Goal: Task Accomplishment & Management: Manage account settings

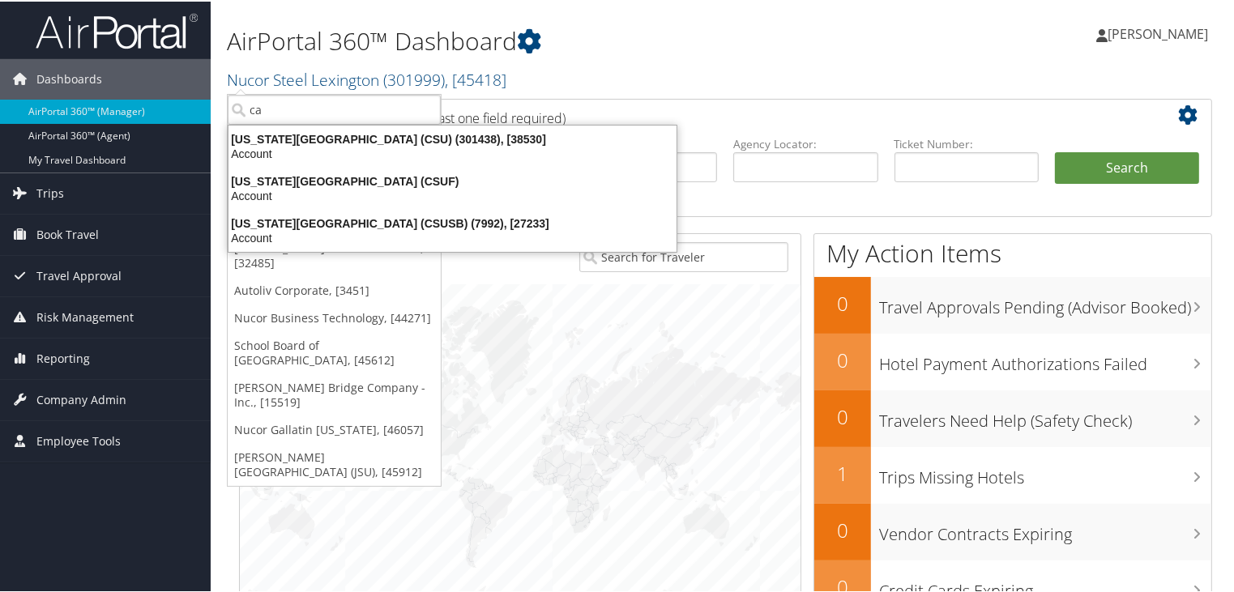
type input "c"
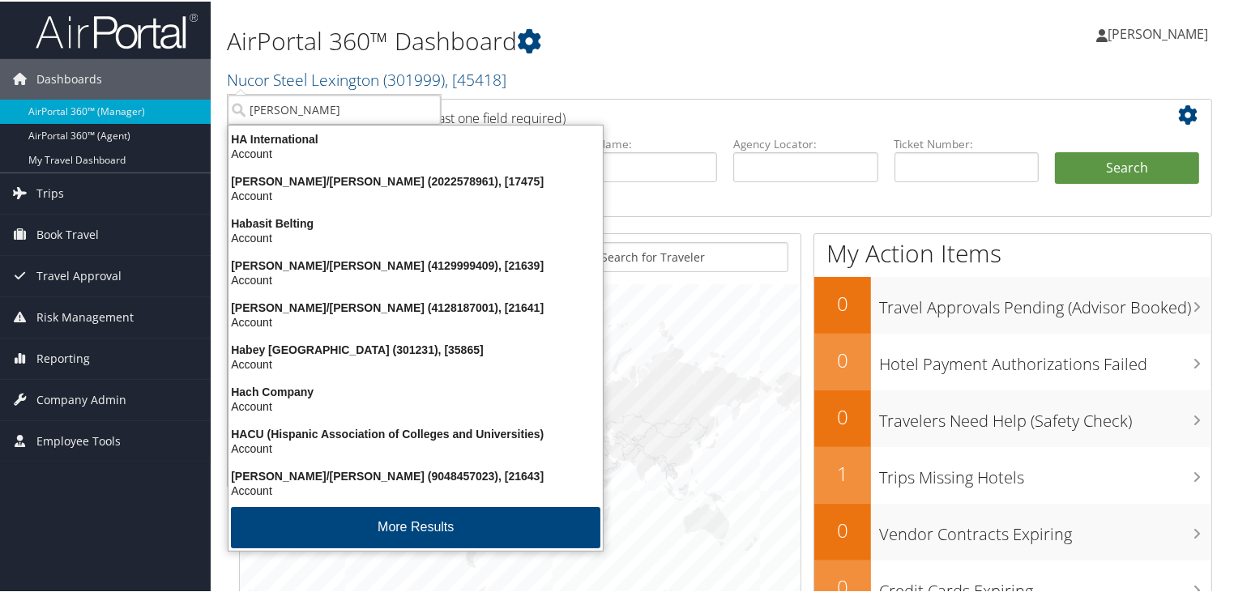
type input "hartsell"
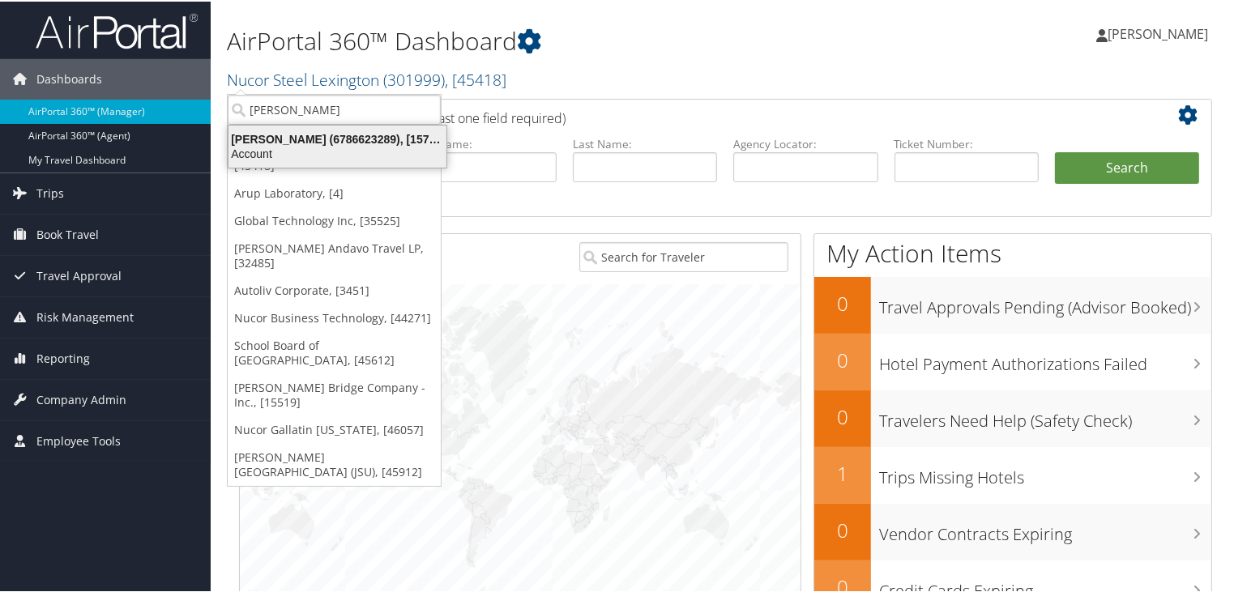
click at [354, 140] on div "Hartsell (6786623289), [15773]" at bounding box center [337, 137] width 237 height 15
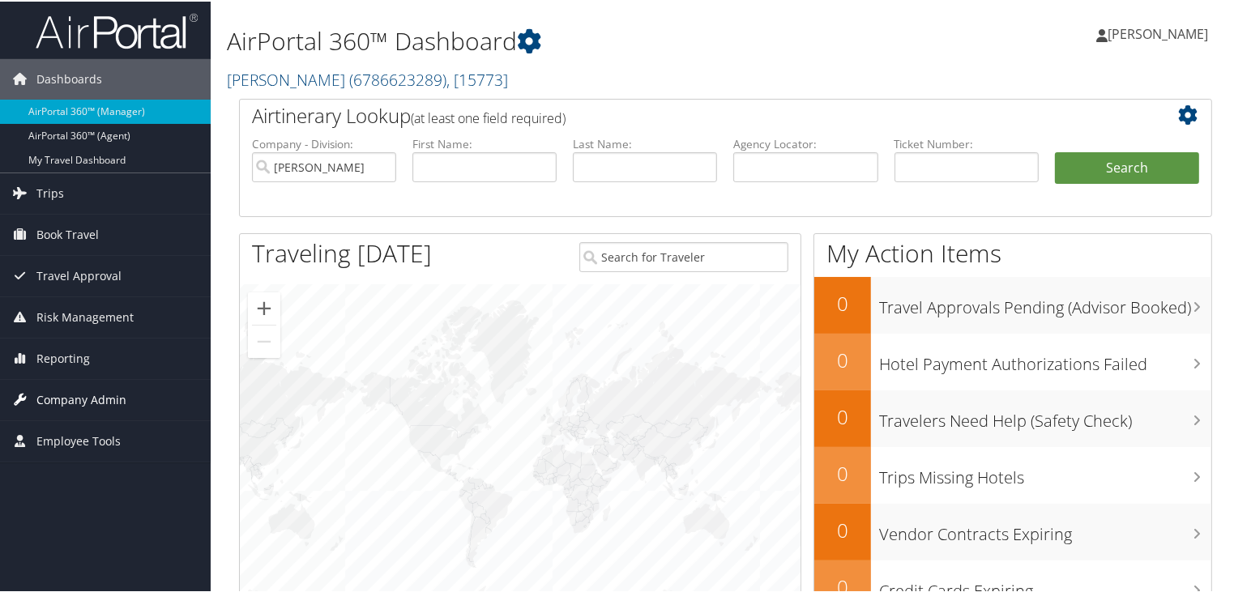
click at [87, 389] on span "Company Admin" at bounding box center [81, 398] width 90 height 41
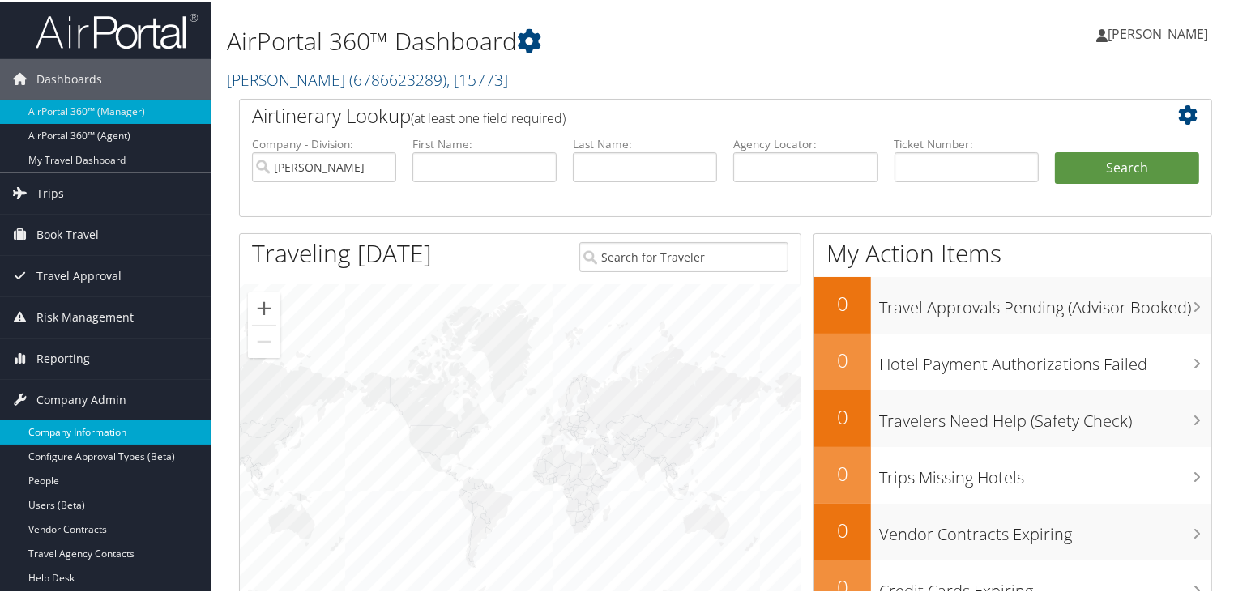
click at [80, 431] on link "Company Information" at bounding box center [105, 431] width 211 height 24
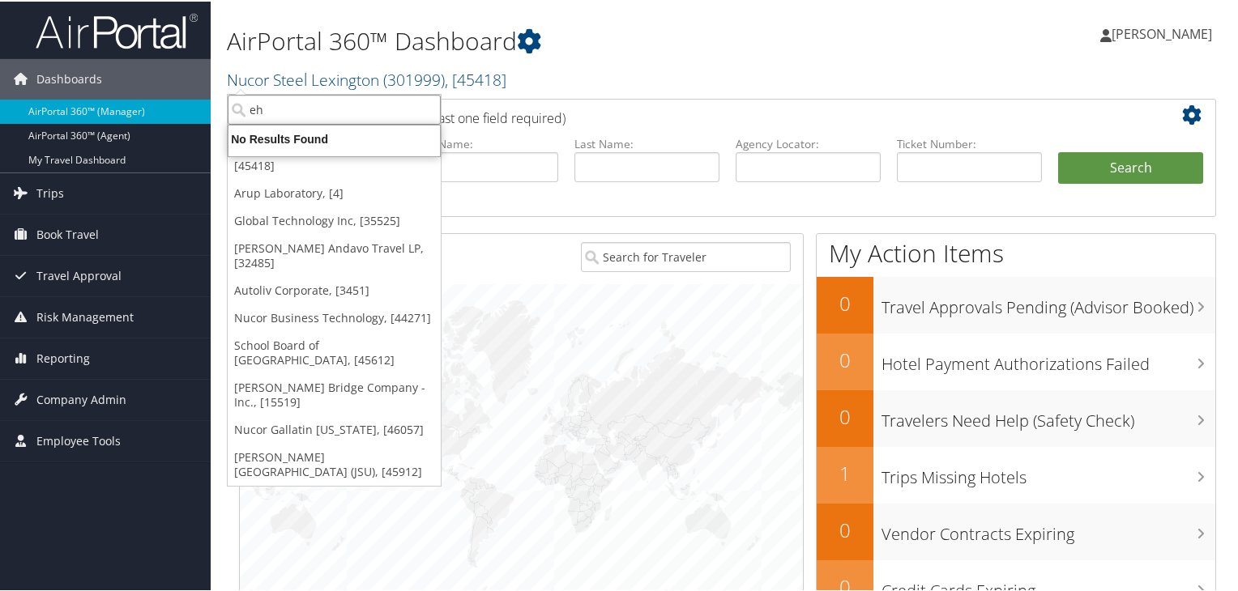
type input "e"
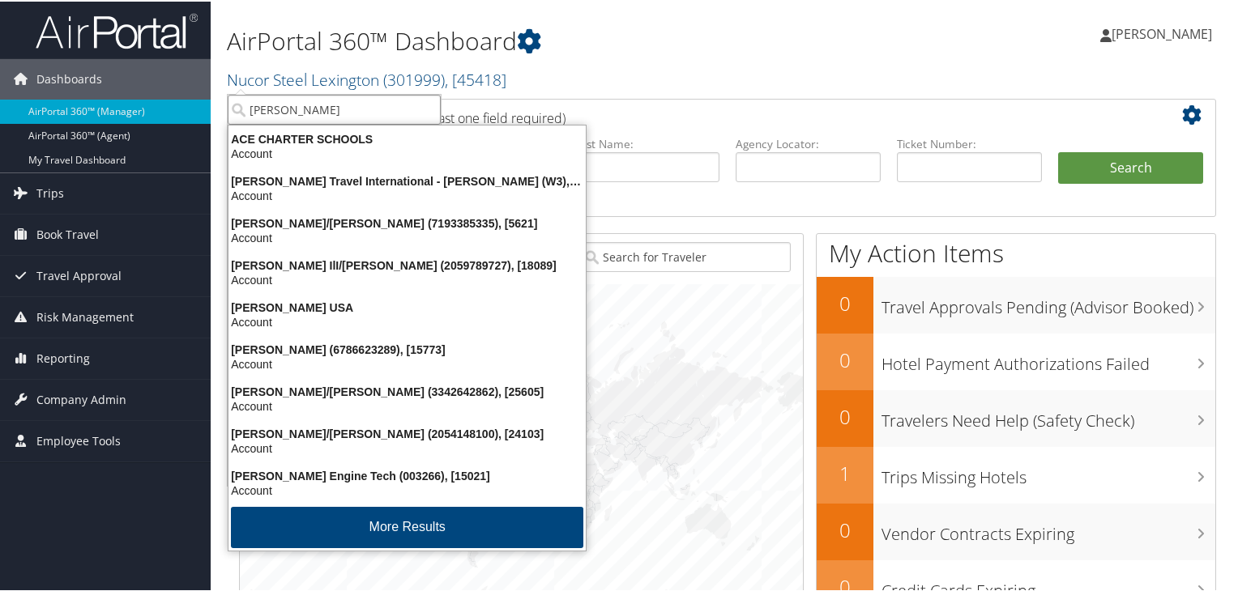
type input "hartzell"
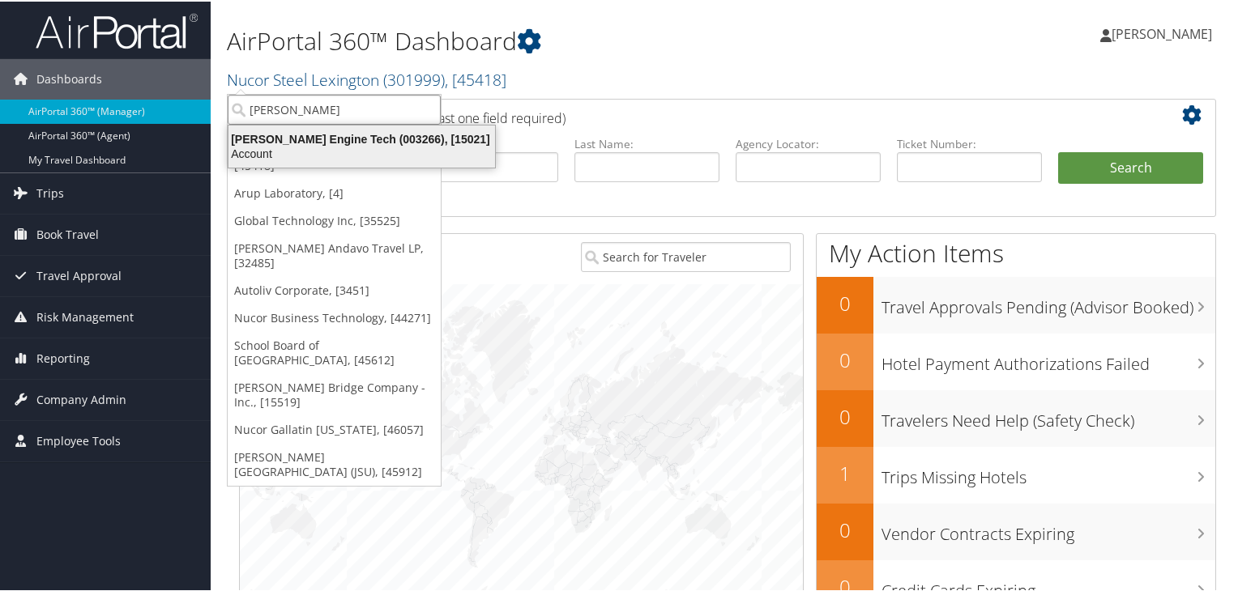
click at [376, 151] on div "Account" at bounding box center [362, 152] width 286 height 15
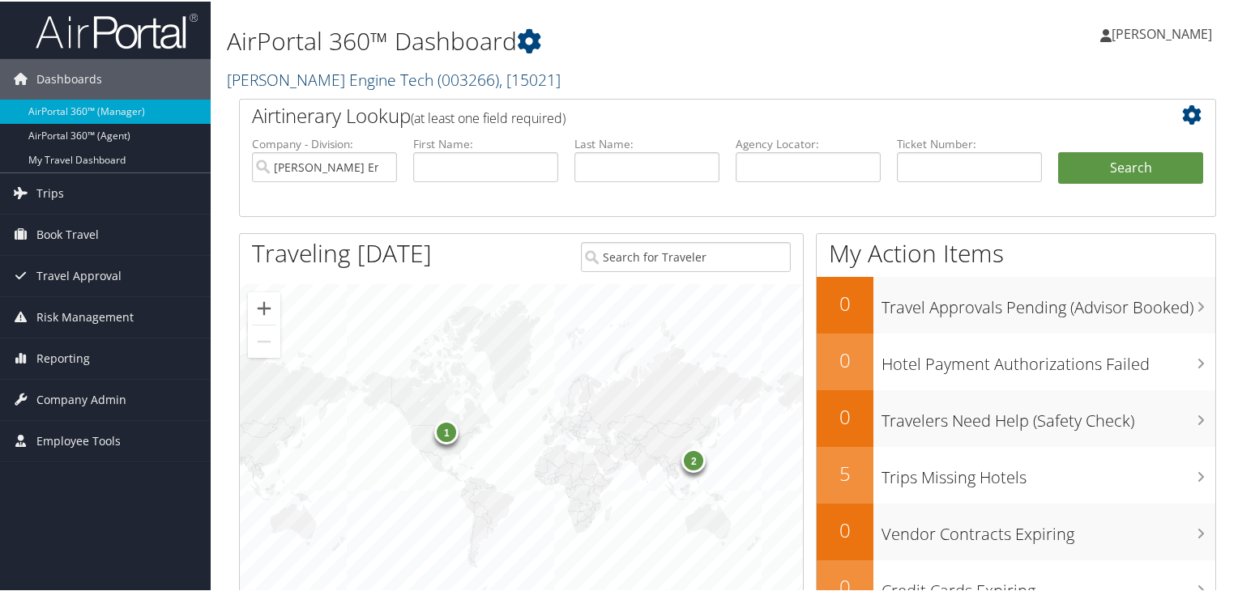
click at [437, 79] on span "( 003266 )" at bounding box center [468, 78] width 62 height 22
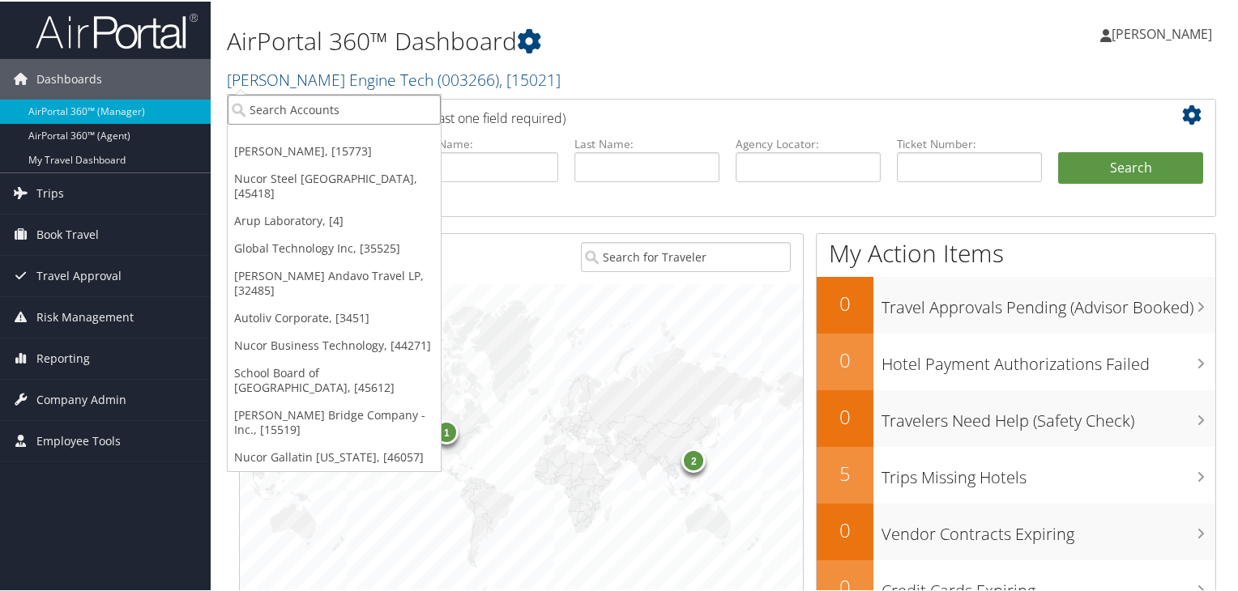
click at [314, 119] on input "search" at bounding box center [334, 108] width 213 height 30
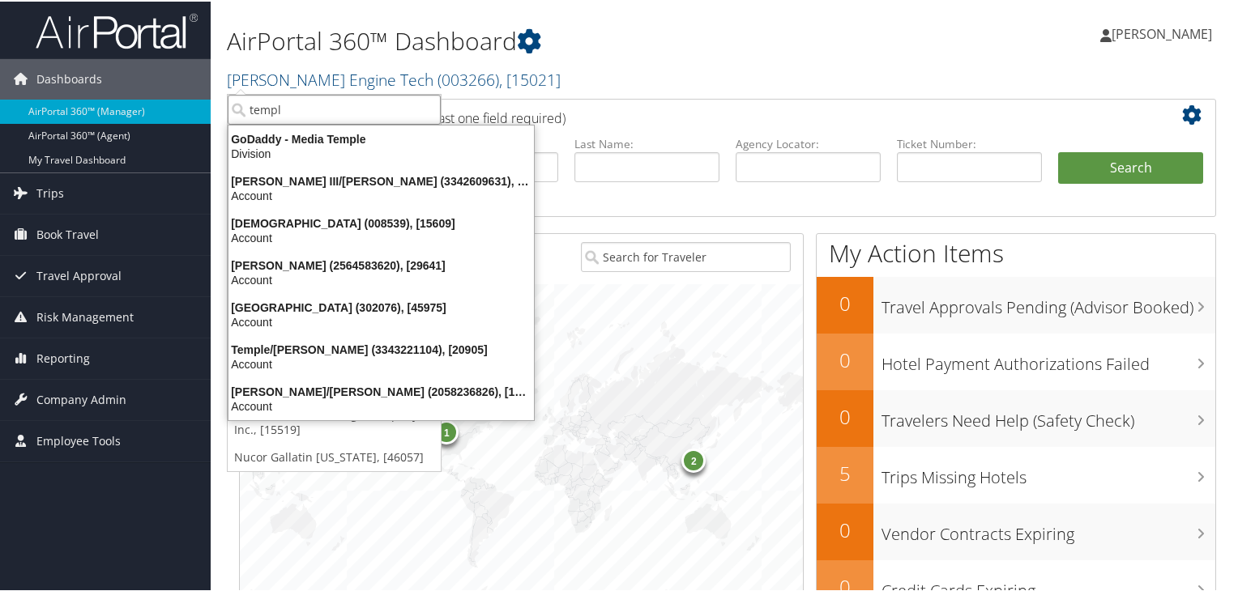
type input "temple"
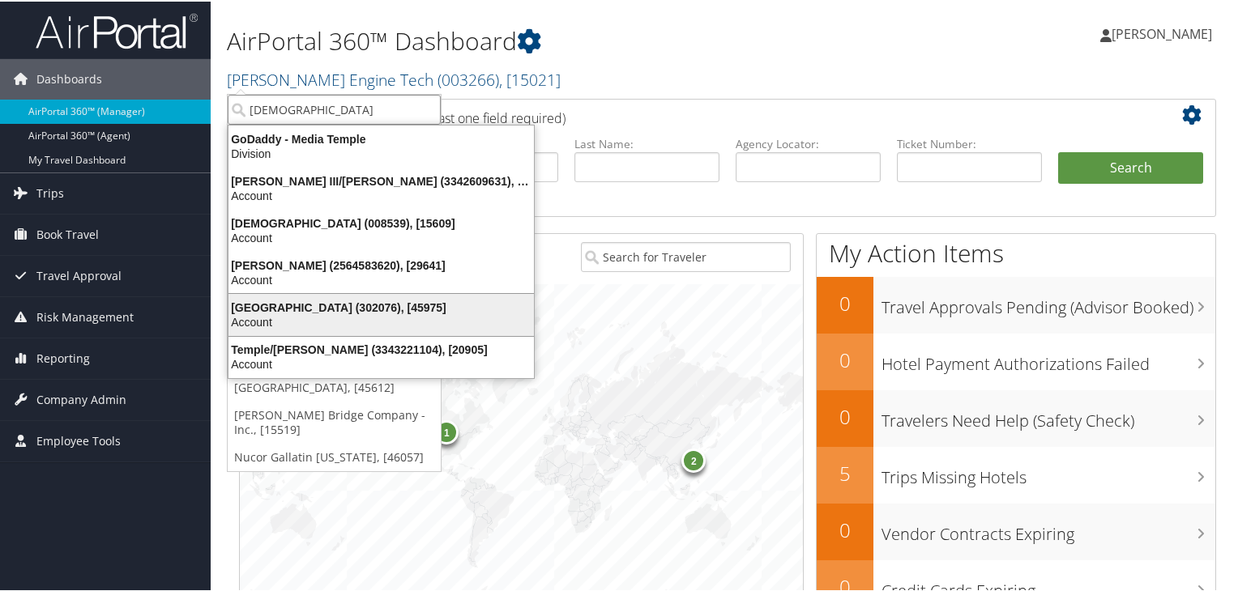
click at [321, 306] on div "Temple University (302076), [45975]" at bounding box center [381, 306] width 325 height 15
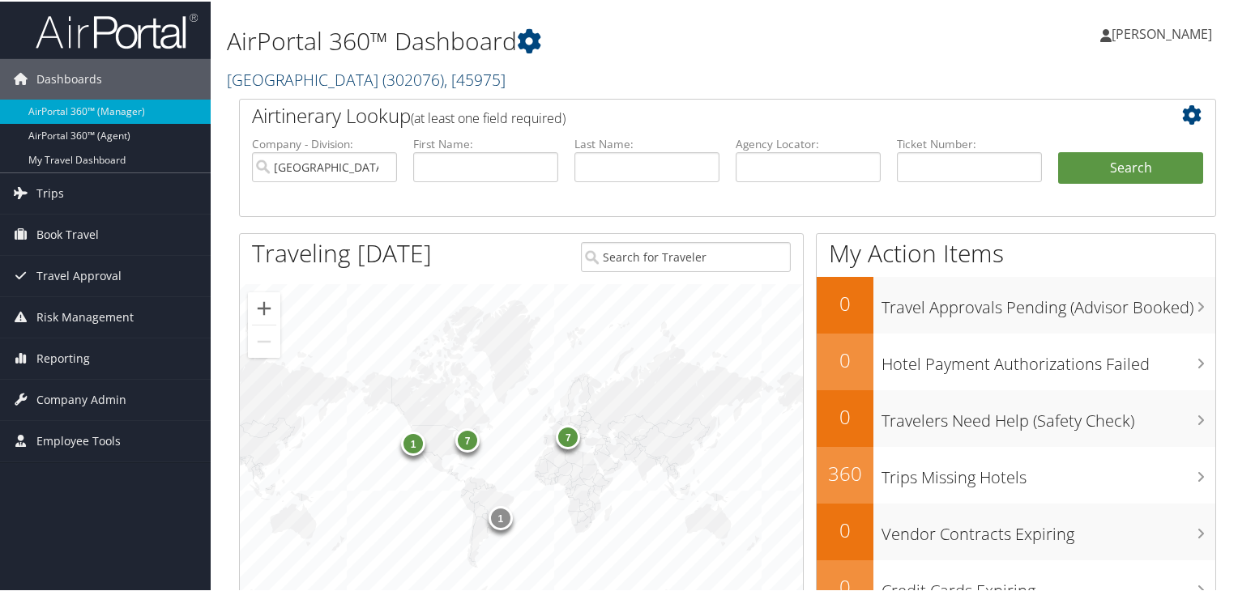
click at [383, 83] on span "( 302076 )" at bounding box center [413, 78] width 62 height 22
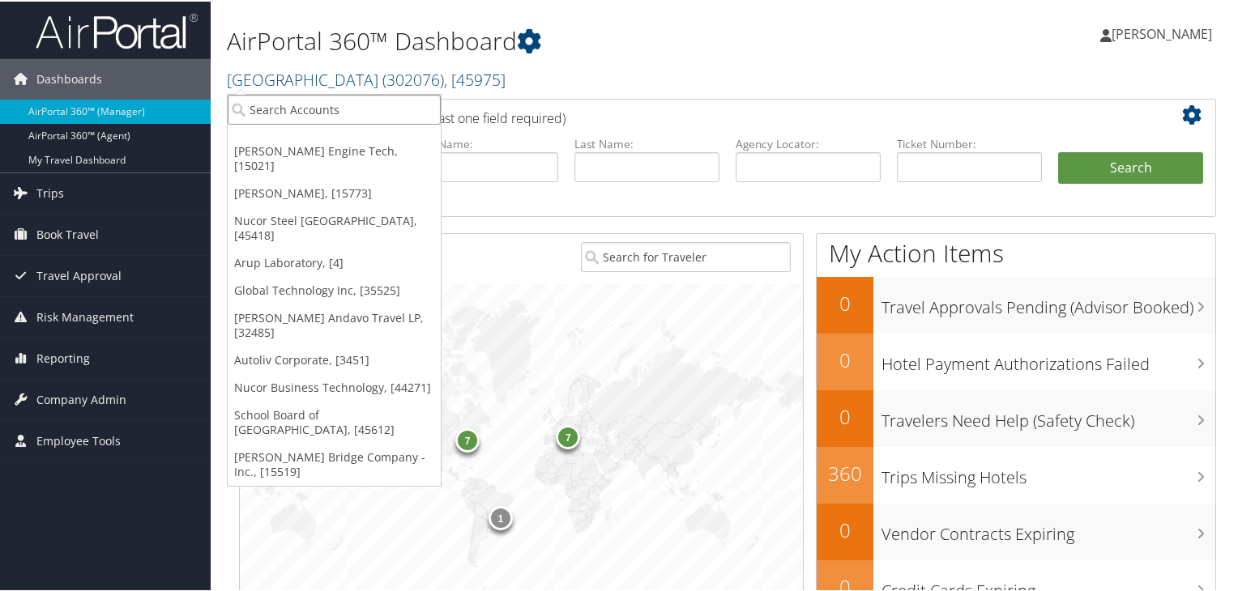
click at [295, 110] on input "search" at bounding box center [334, 108] width 213 height 30
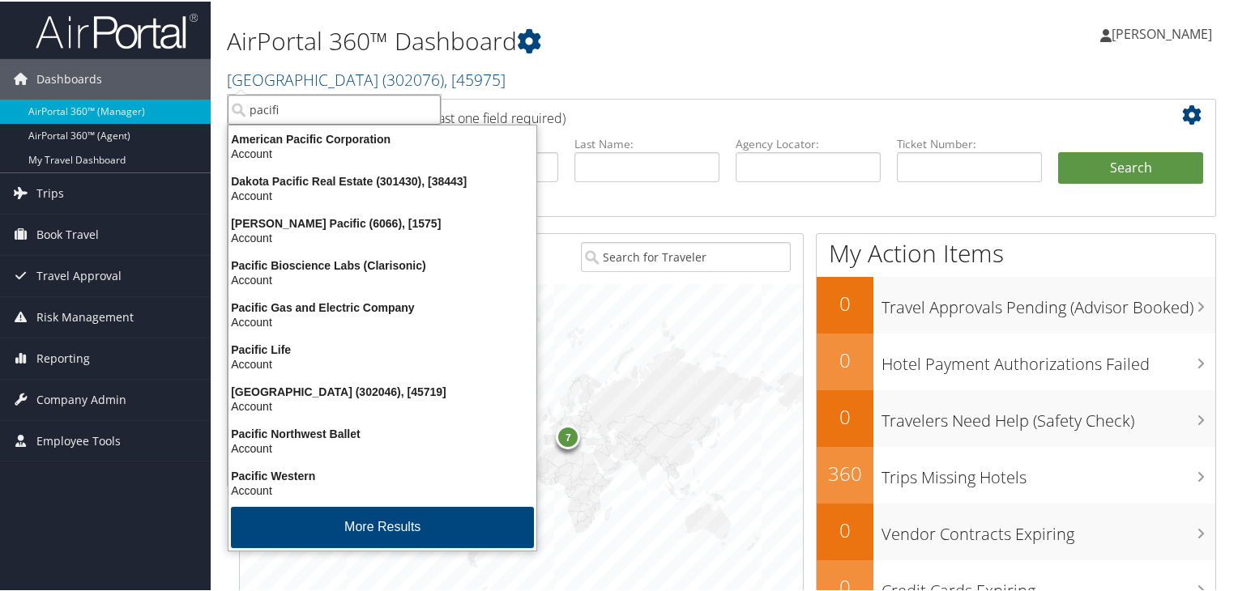
type input "pacific"
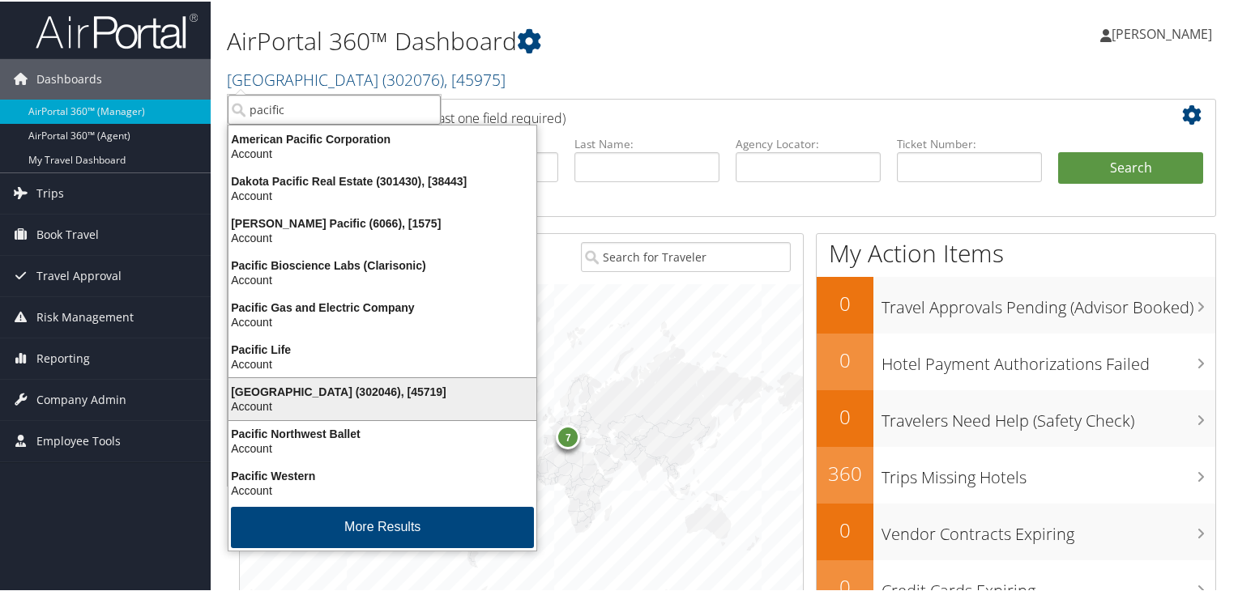
click at [297, 408] on div "Account" at bounding box center [382, 405] width 327 height 15
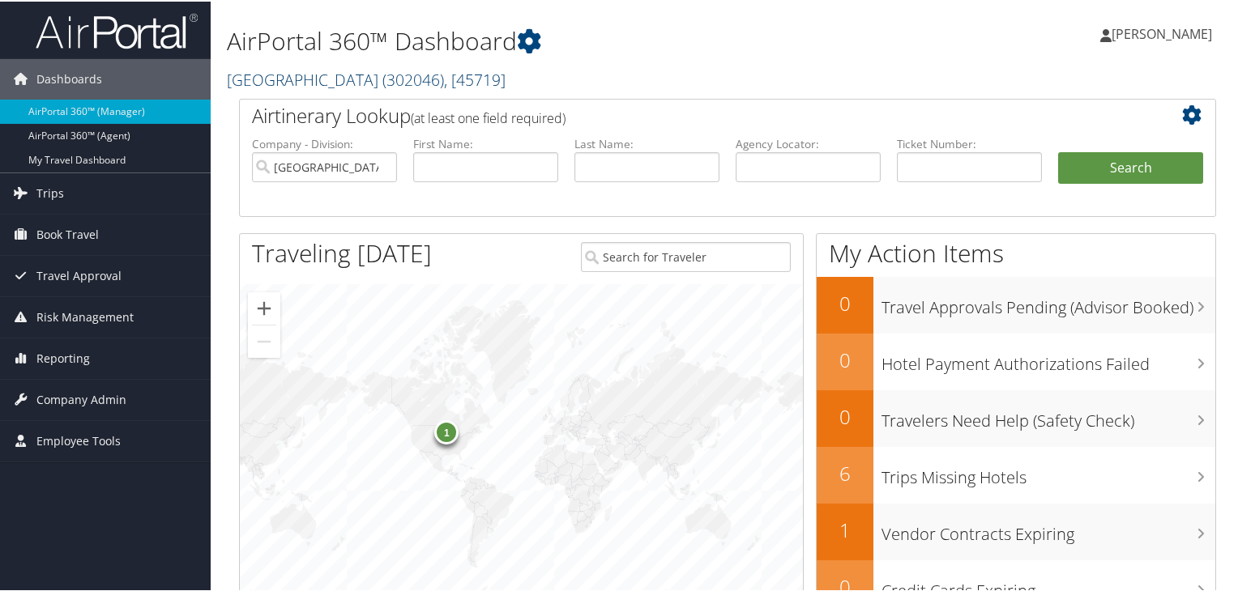
click at [444, 83] on span "( 302046 )" at bounding box center [413, 78] width 62 height 22
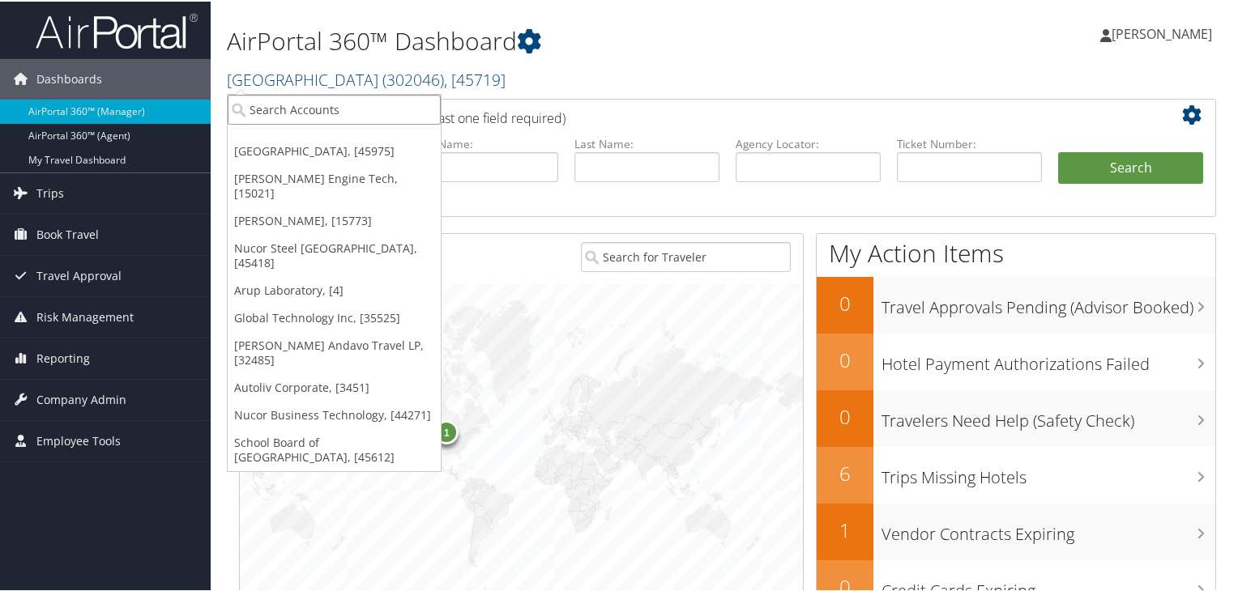
click at [284, 111] on input "search" at bounding box center [334, 108] width 213 height 30
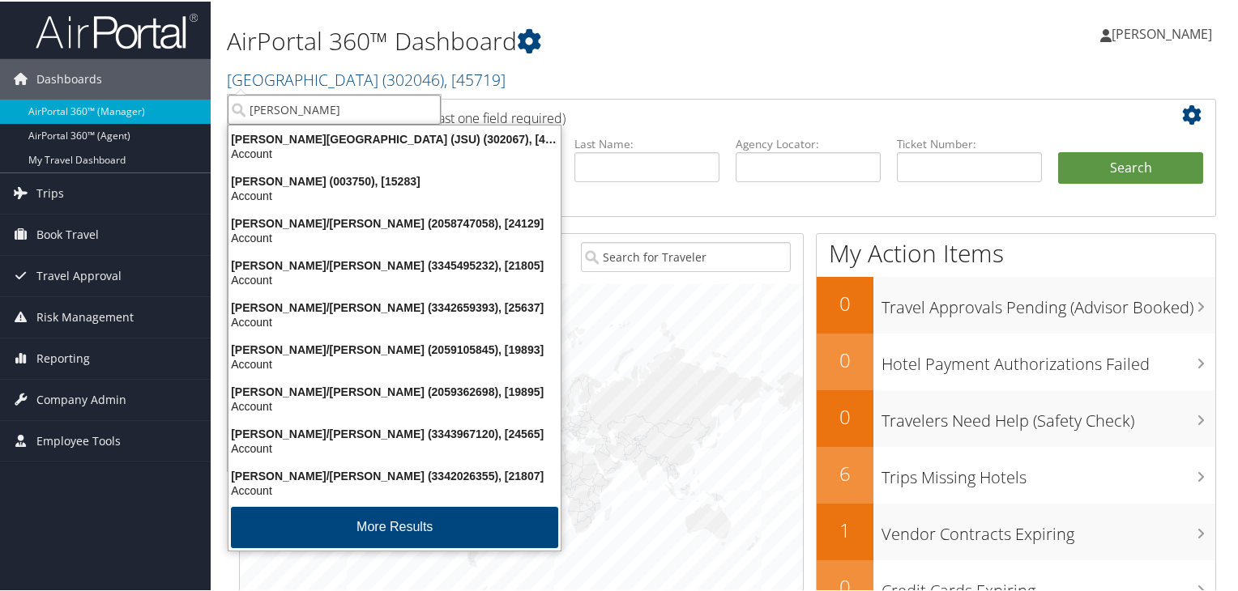
type input "jackson s"
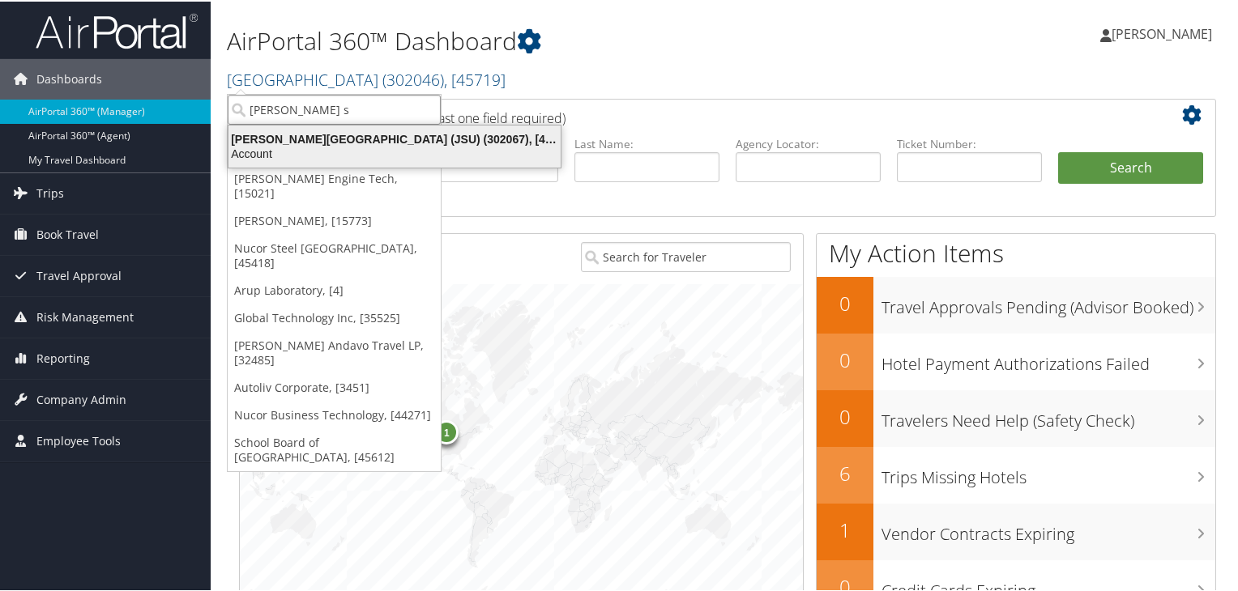
click at [348, 139] on div "Jackson State University (JSU) (302067), [45912]" at bounding box center [395, 137] width 352 height 15
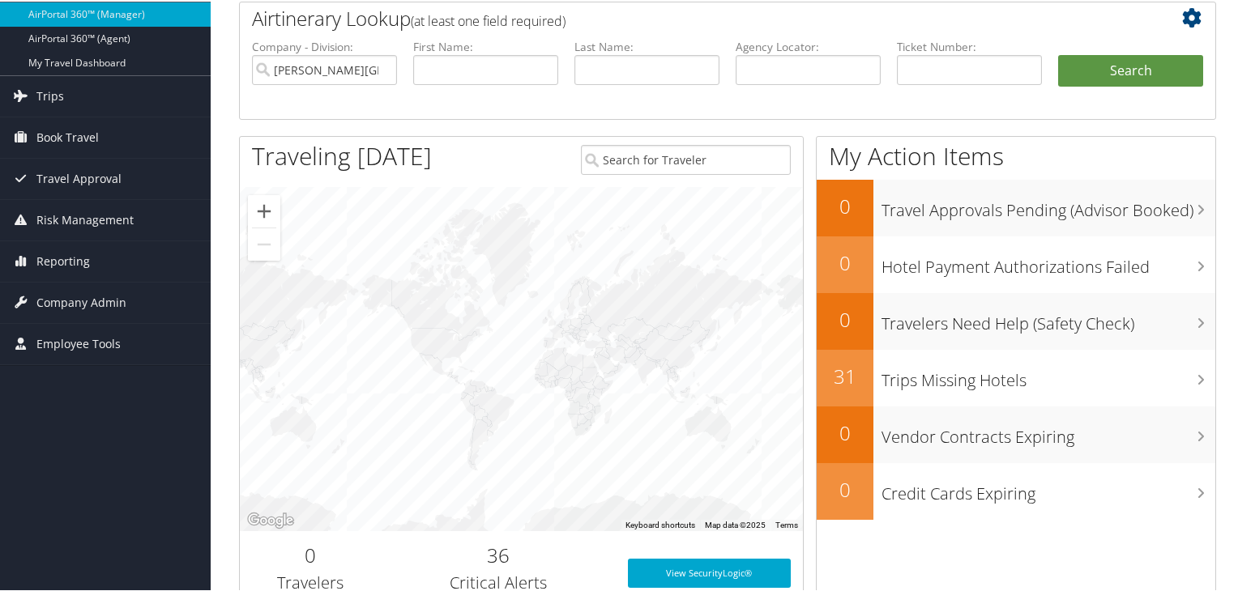
scroll to position [2, 0]
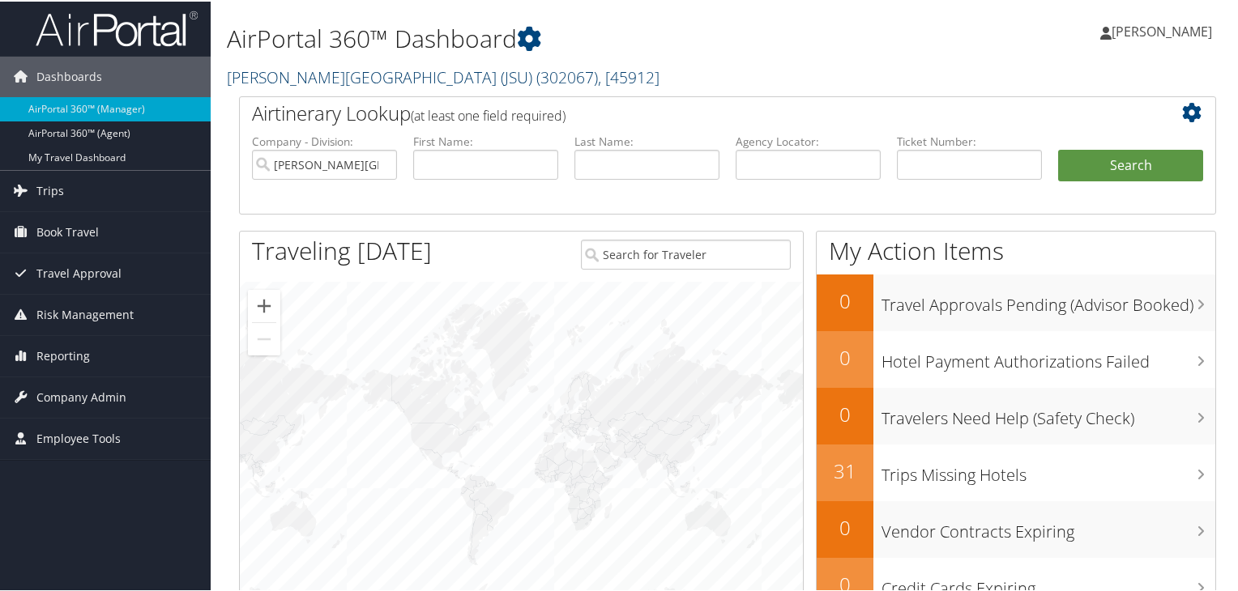
click at [421, 79] on link "[PERSON_NAME][GEOGRAPHIC_DATA] (JSU) ( 302067 ) , [ 45912 ]" at bounding box center [443, 76] width 433 height 22
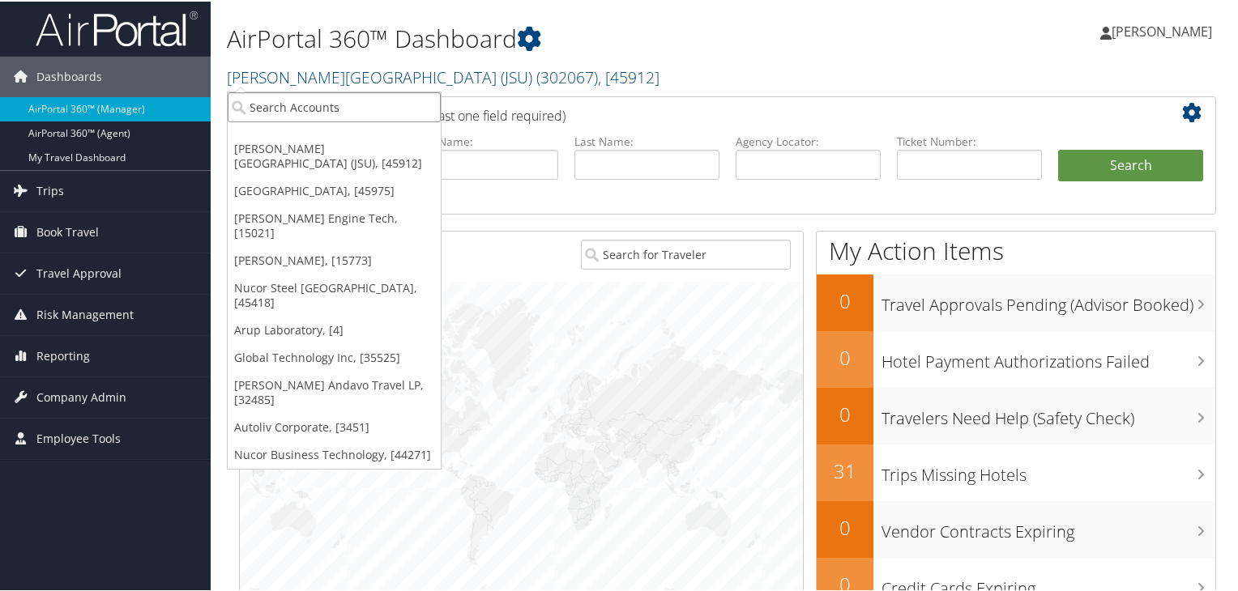
click at [277, 113] on input "search" at bounding box center [334, 106] width 213 height 30
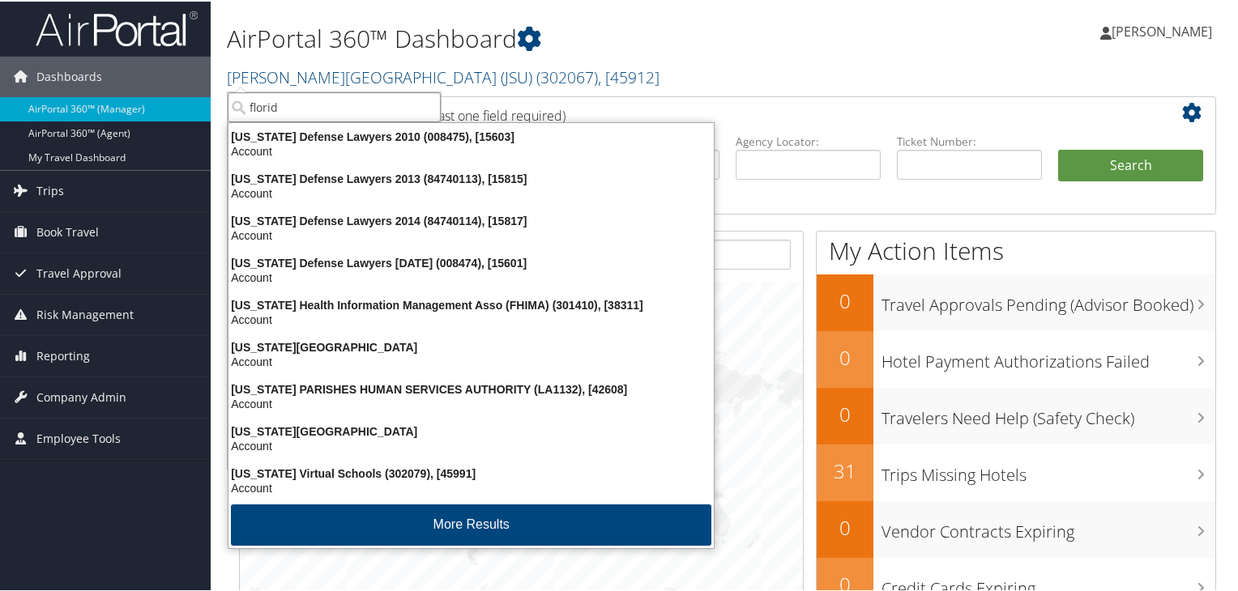
type input "florida"
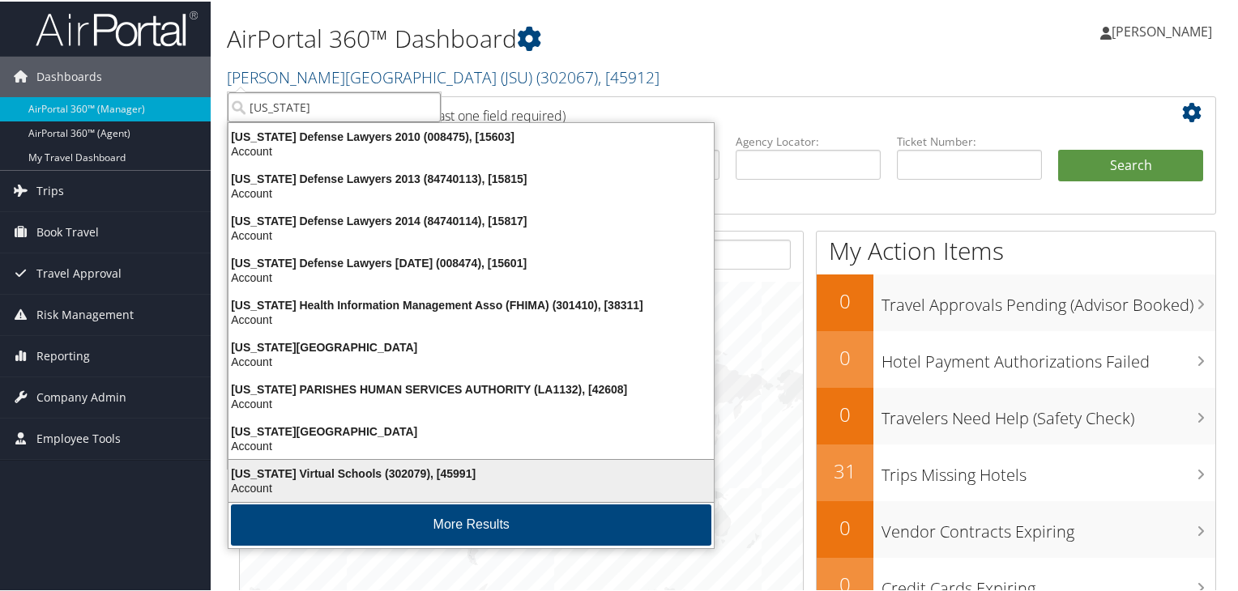
click at [348, 481] on div "Account" at bounding box center [471, 487] width 505 height 15
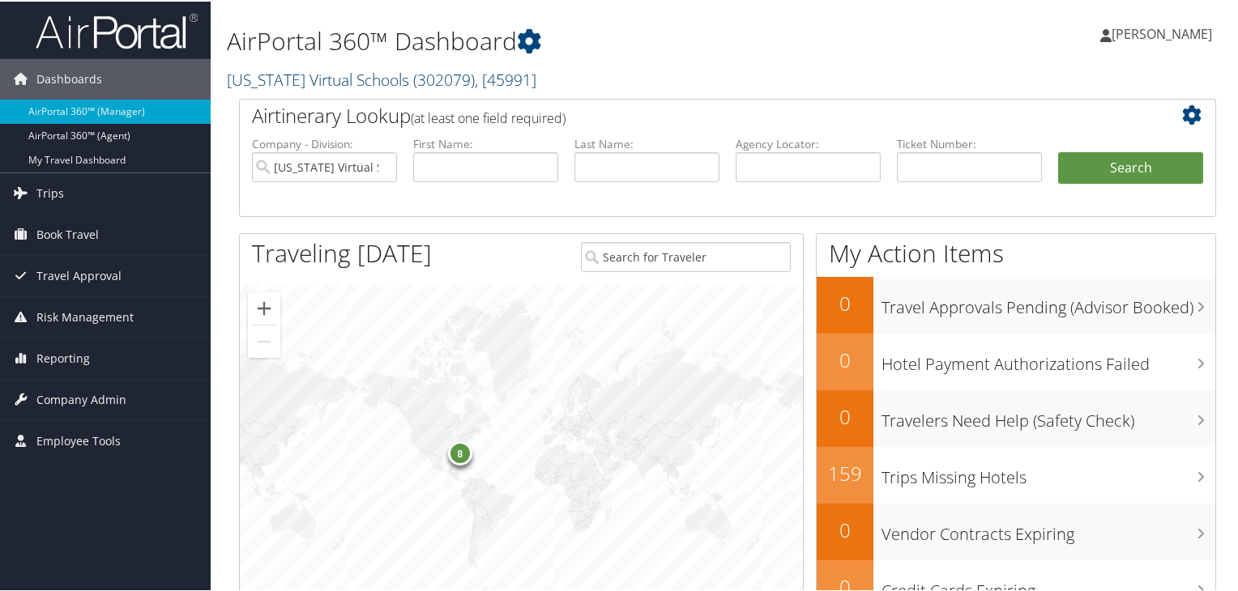
click at [447, 79] on span "( 302079 )" at bounding box center [444, 78] width 62 height 22
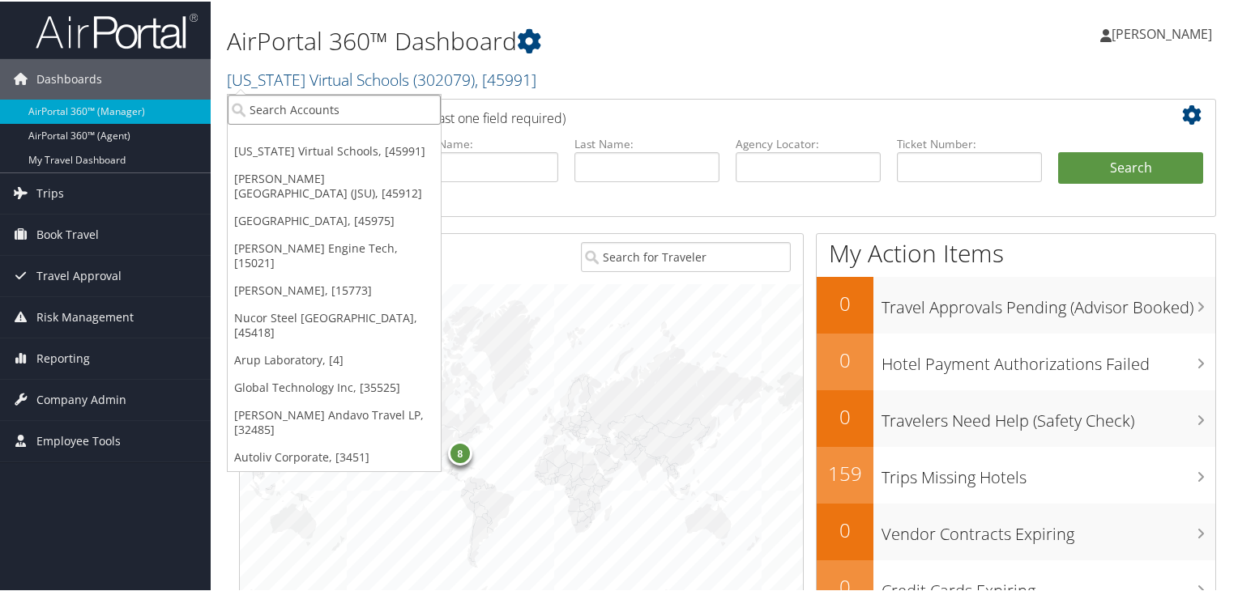
click at [283, 112] on input "search" at bounding box center [334, 108] width 213 height 30
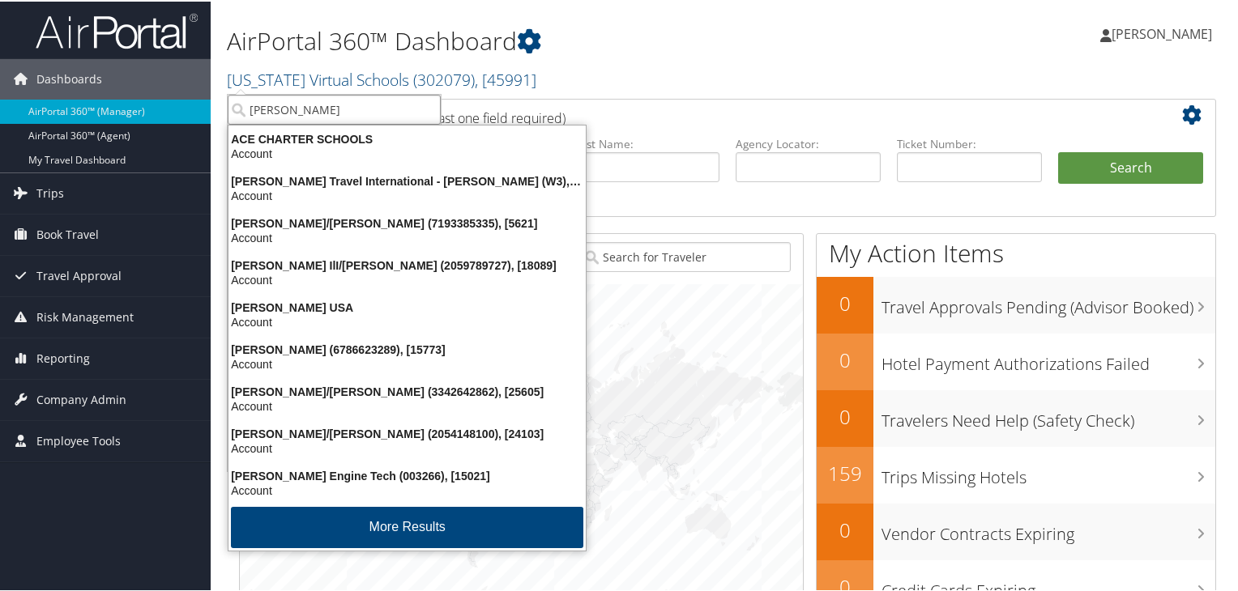
type input "hartzell"
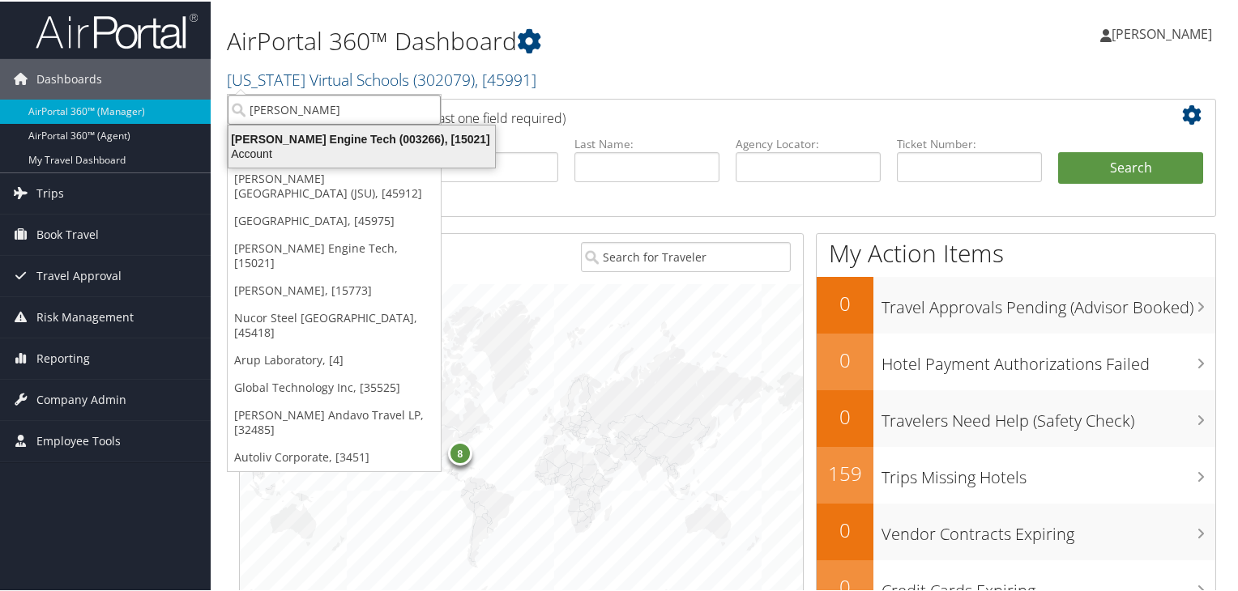
click at [301, 150] on div "Account" at bounding box center [362, 152] width 286 height 15
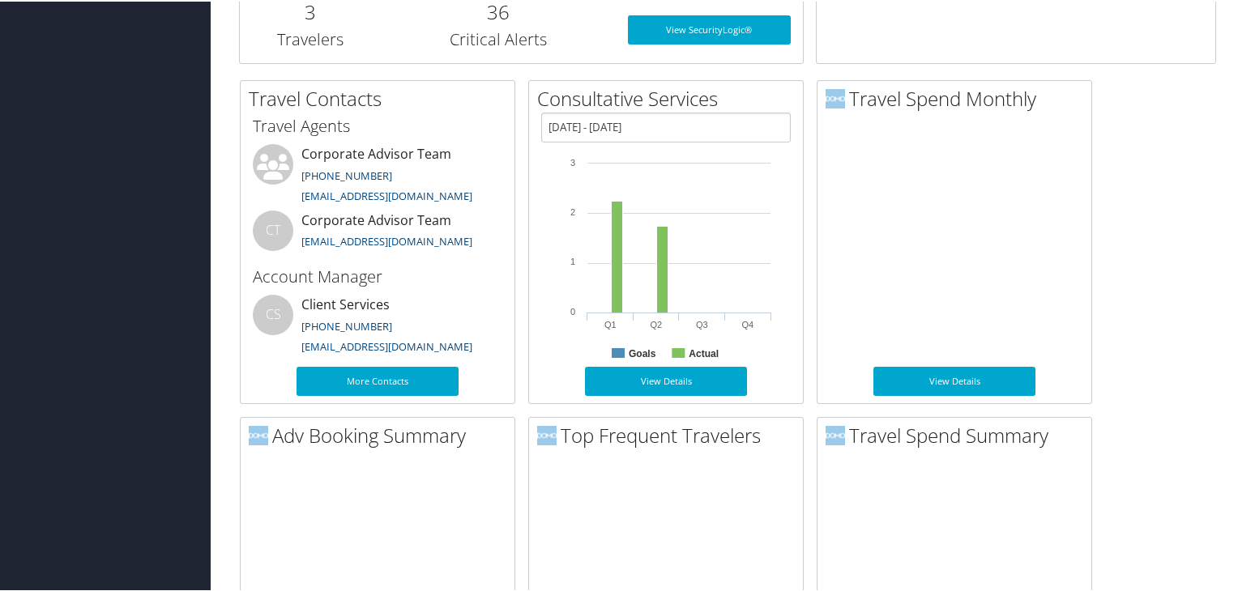
scroll to position [632, 0]
